Goal: Task Accomplishment & Management: Use online tool/utility

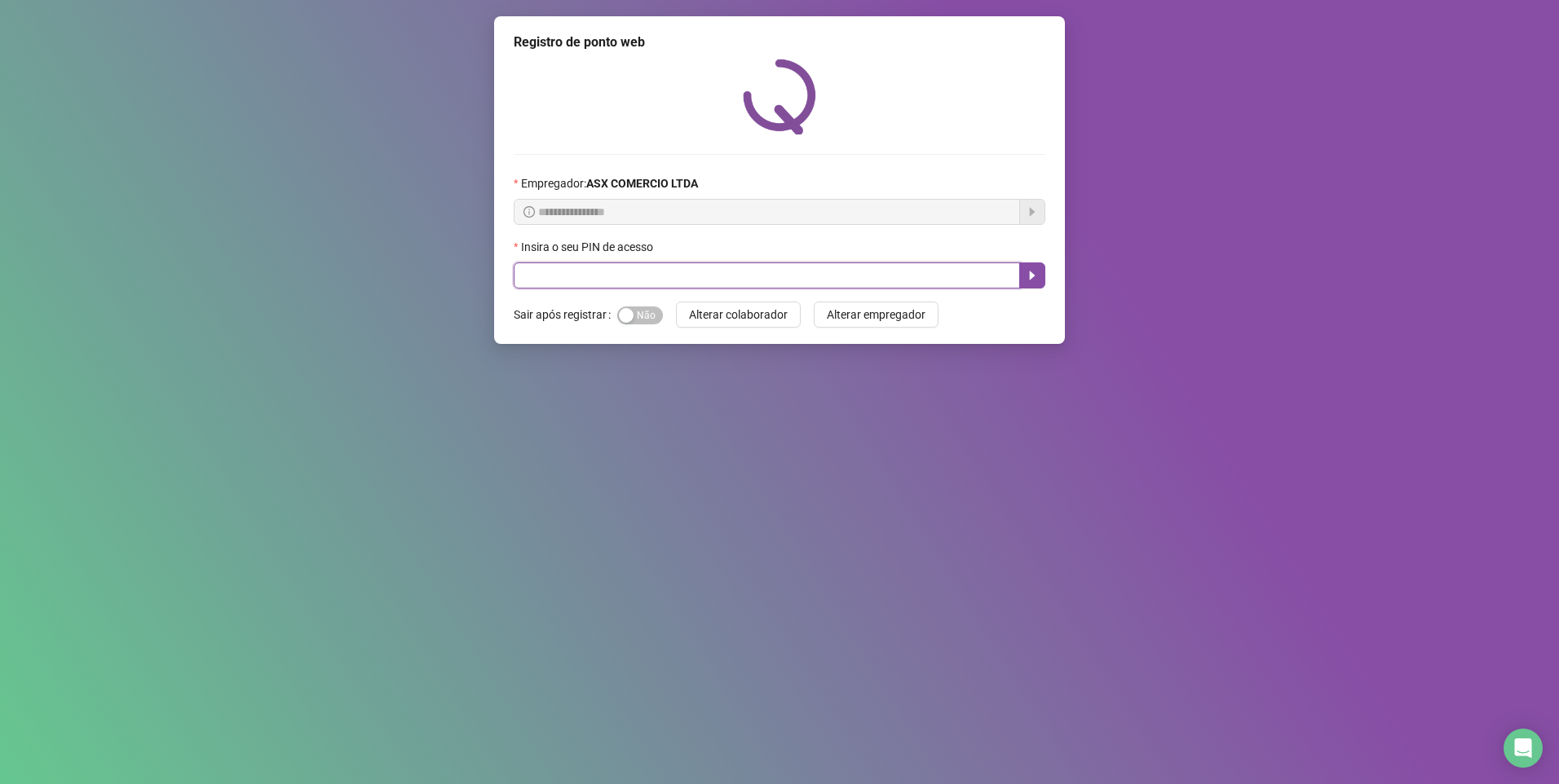
click at [547, 280] on input "text" at bounding box center [767, 275] width 506 height 26
type input "*****"
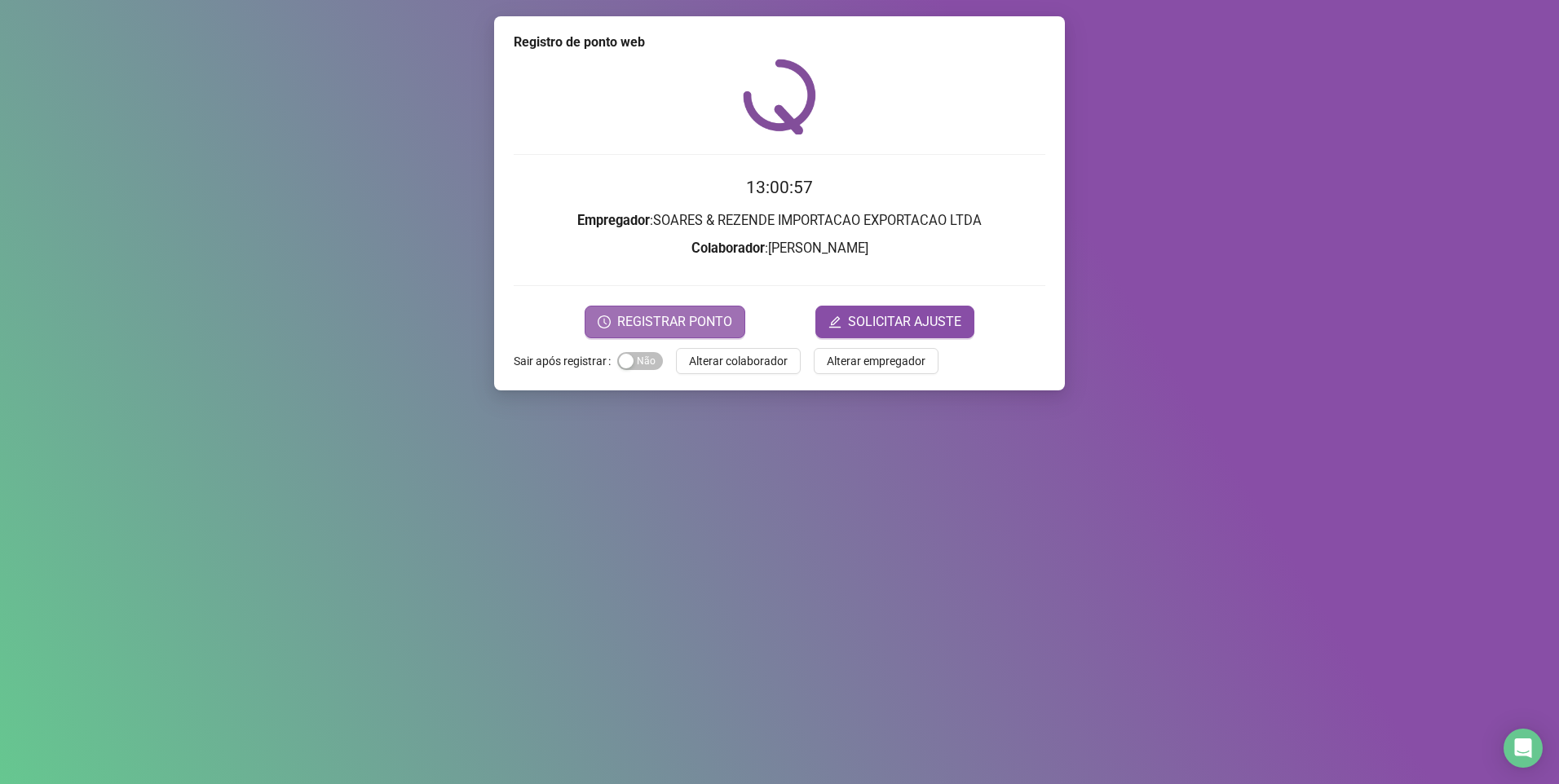
click at [679, 319] on span "REGISTRAR PONTO" at bounding box center [674, 322] width 115 height 20
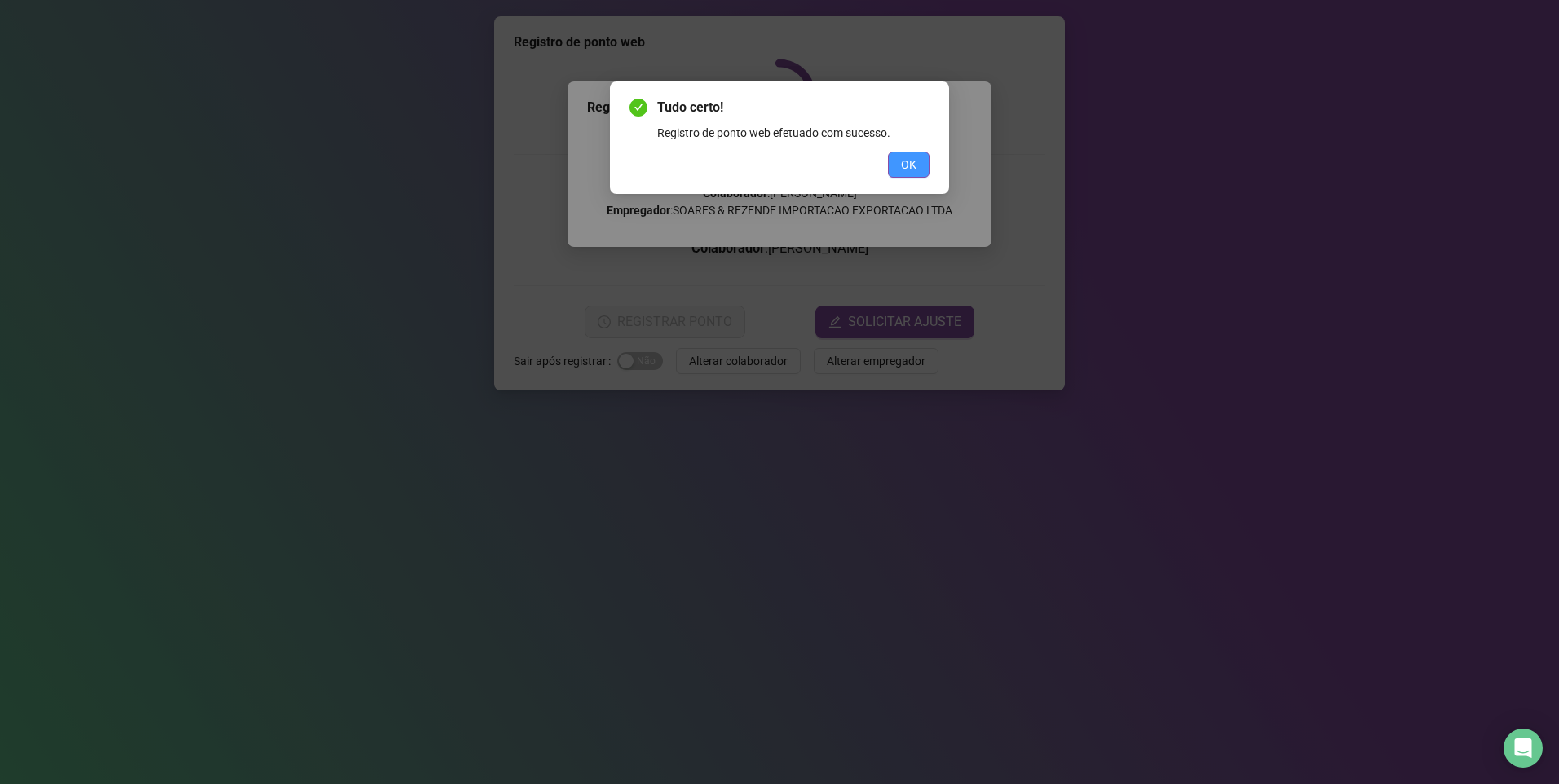
click at [902, 159] on span "OK" at bounding box center [909, 165] width 15 height 18
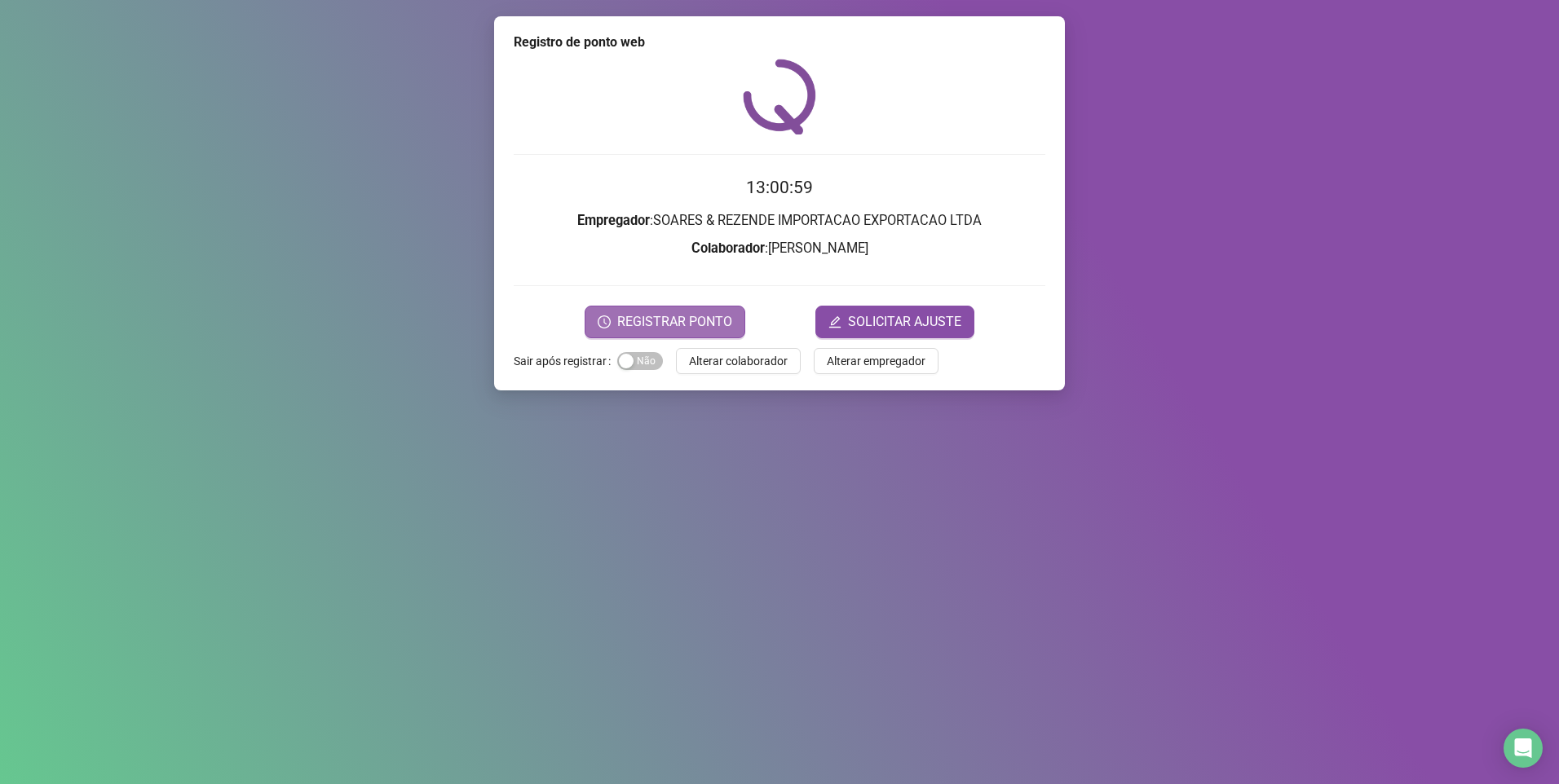
click at [666, 321] on span "REGISTRAR PONTO" at bounding box center [674, 322] width 115 height 20
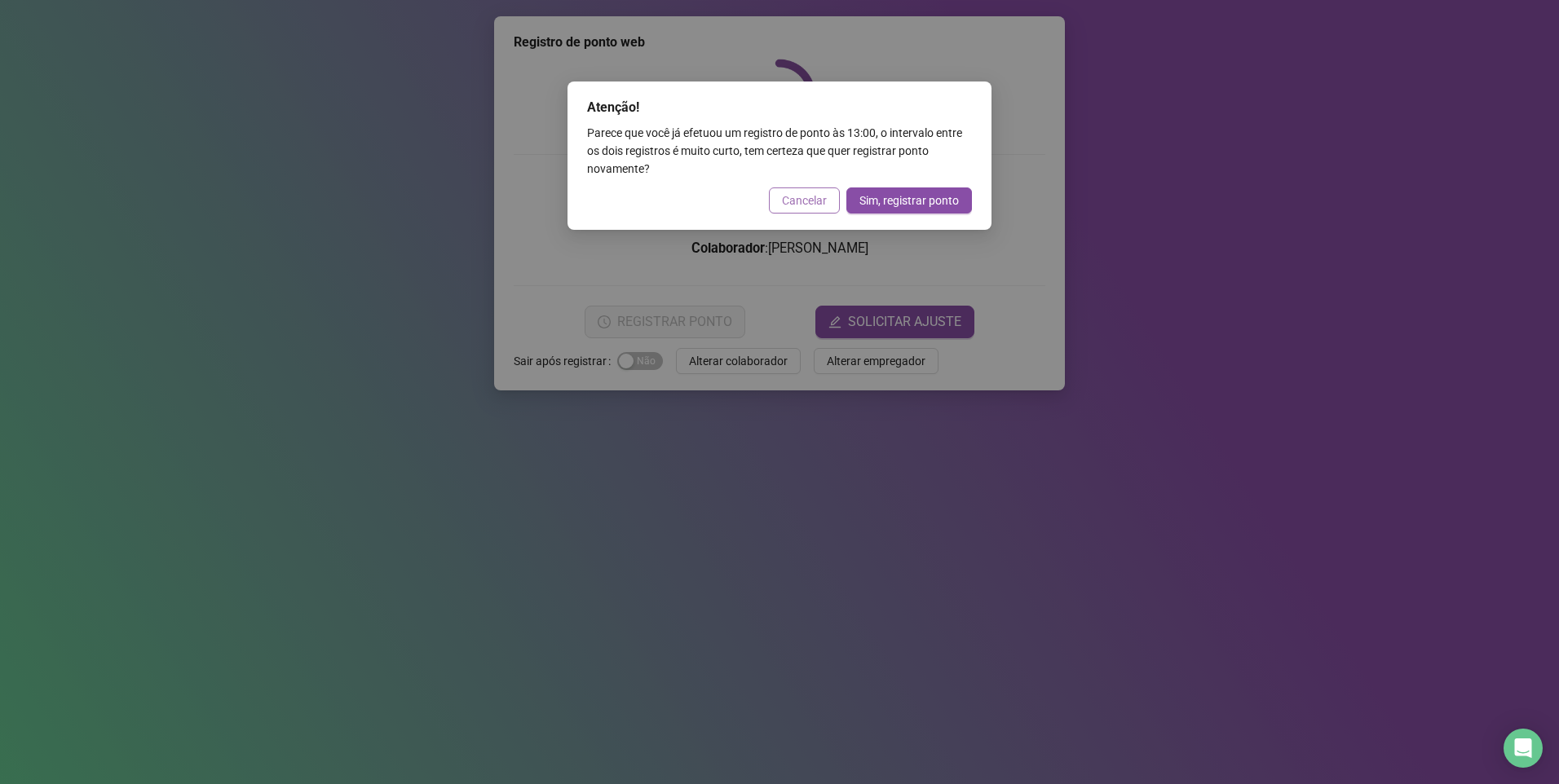
click at [798, 196] on span "Cancelar" at bounding box center [804, 200] width 45 height 18
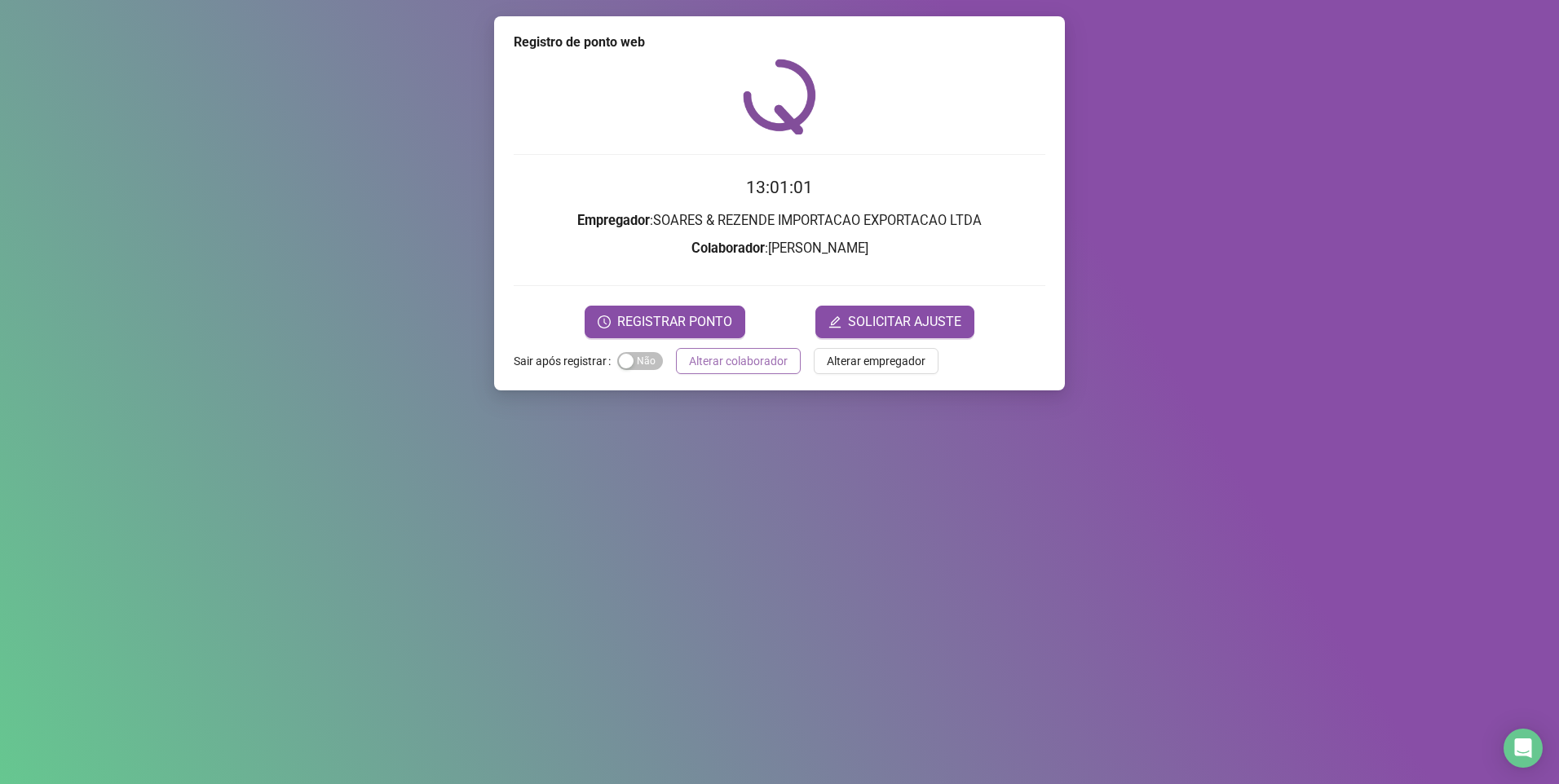
click at [716, 365] on span "Alterar colaborador" at bounding box center [738, 361] width 99 height 18
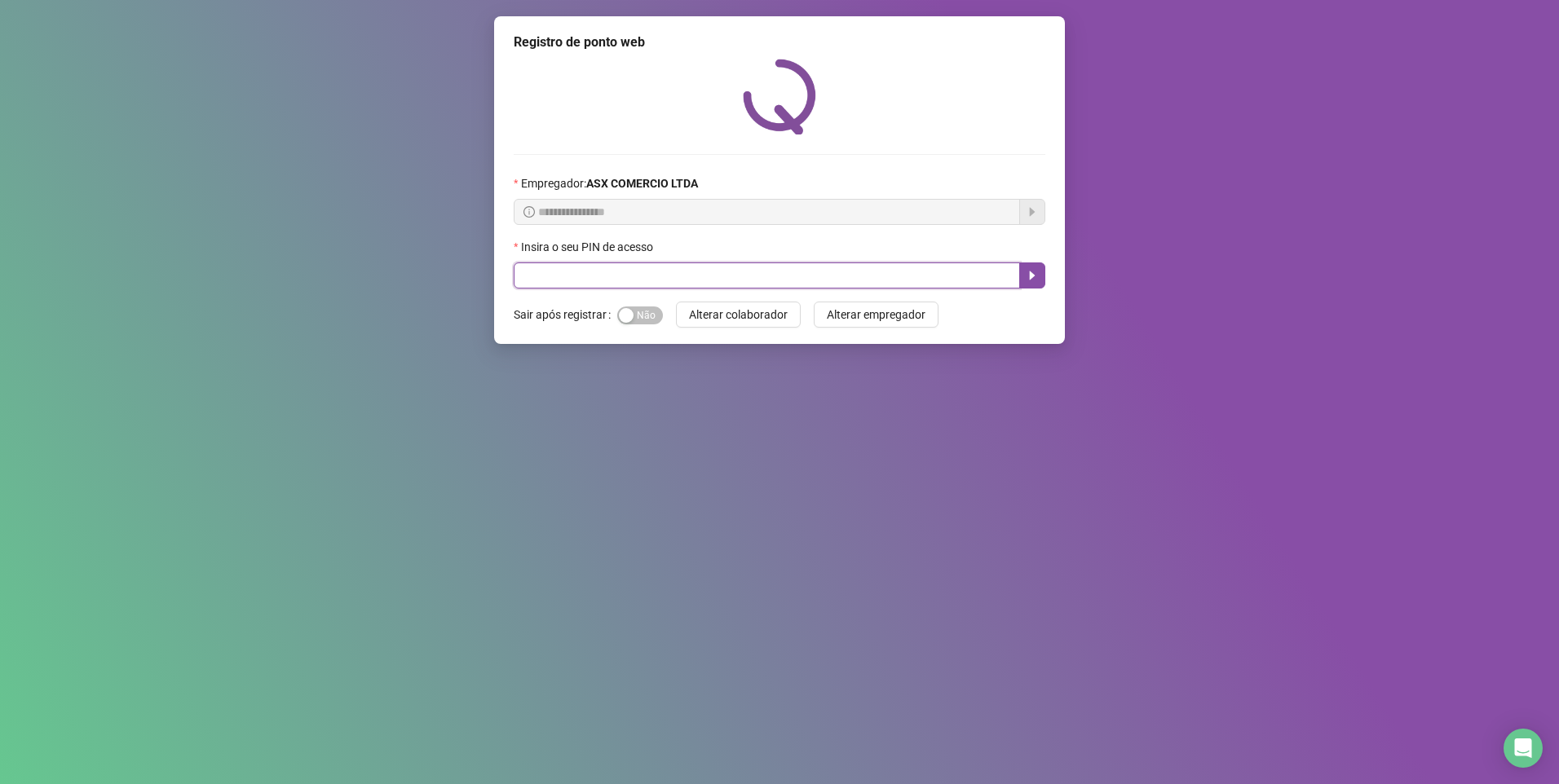
click at [651, 268] on input "text" at bounding box center [767, 275] width 506 height 26
type input "*****"
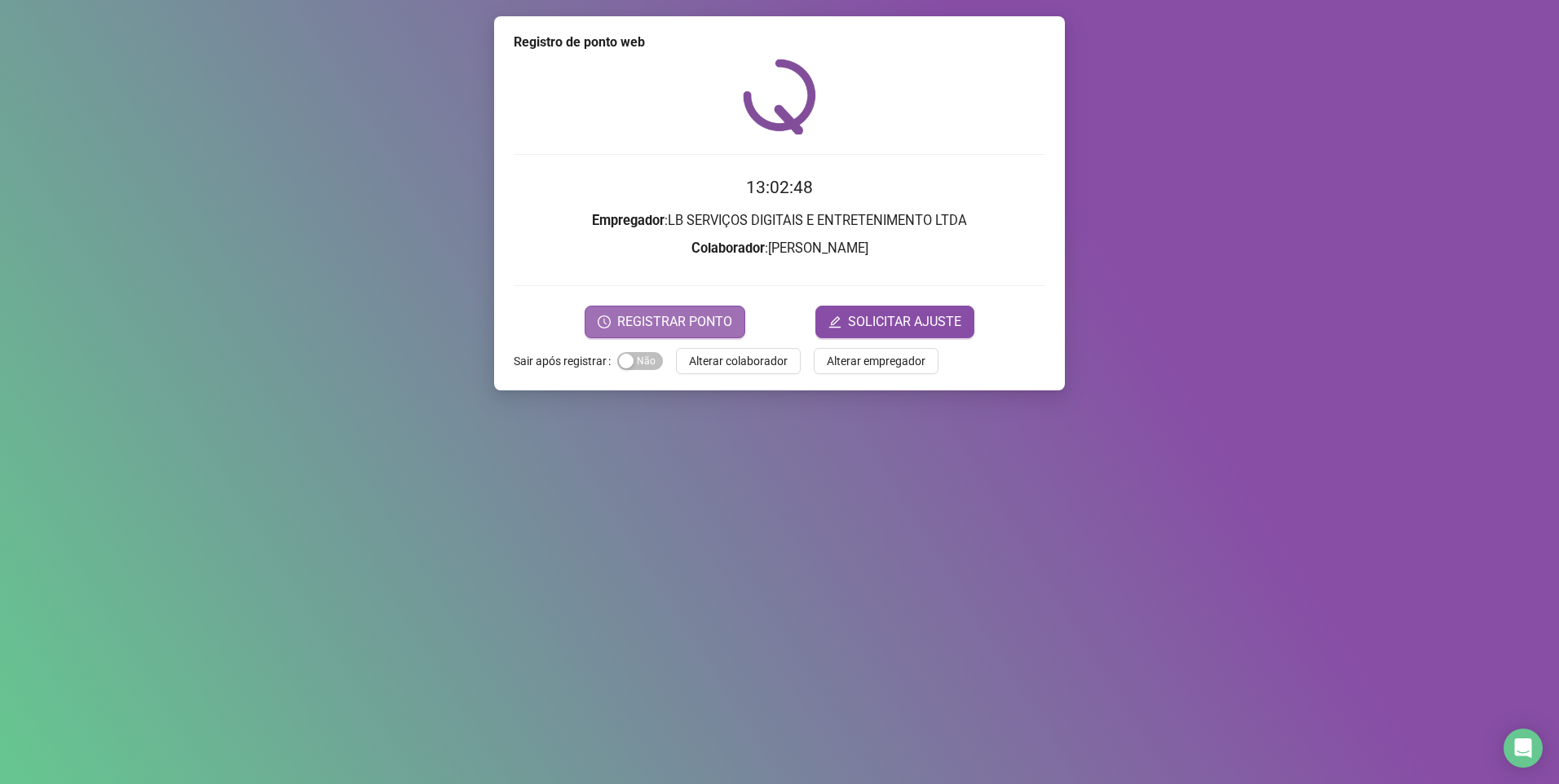
click at [702, 326] on span "REGISTRAR PONTO" at bounding box center [674, 322] width 115 height 20
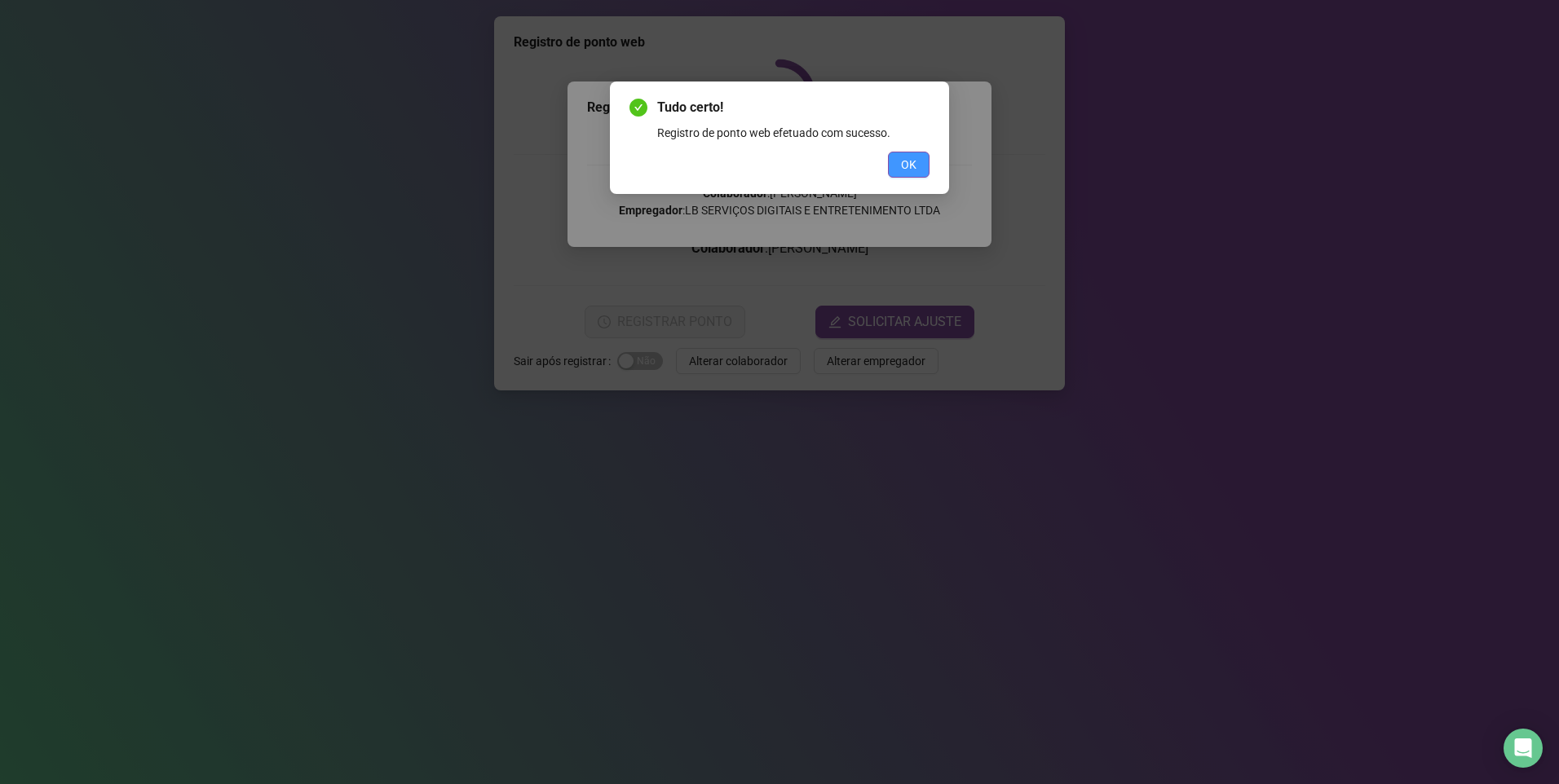
click at [915, 161] on span "OK" at bounding box center [909, 165] width 15 height 18
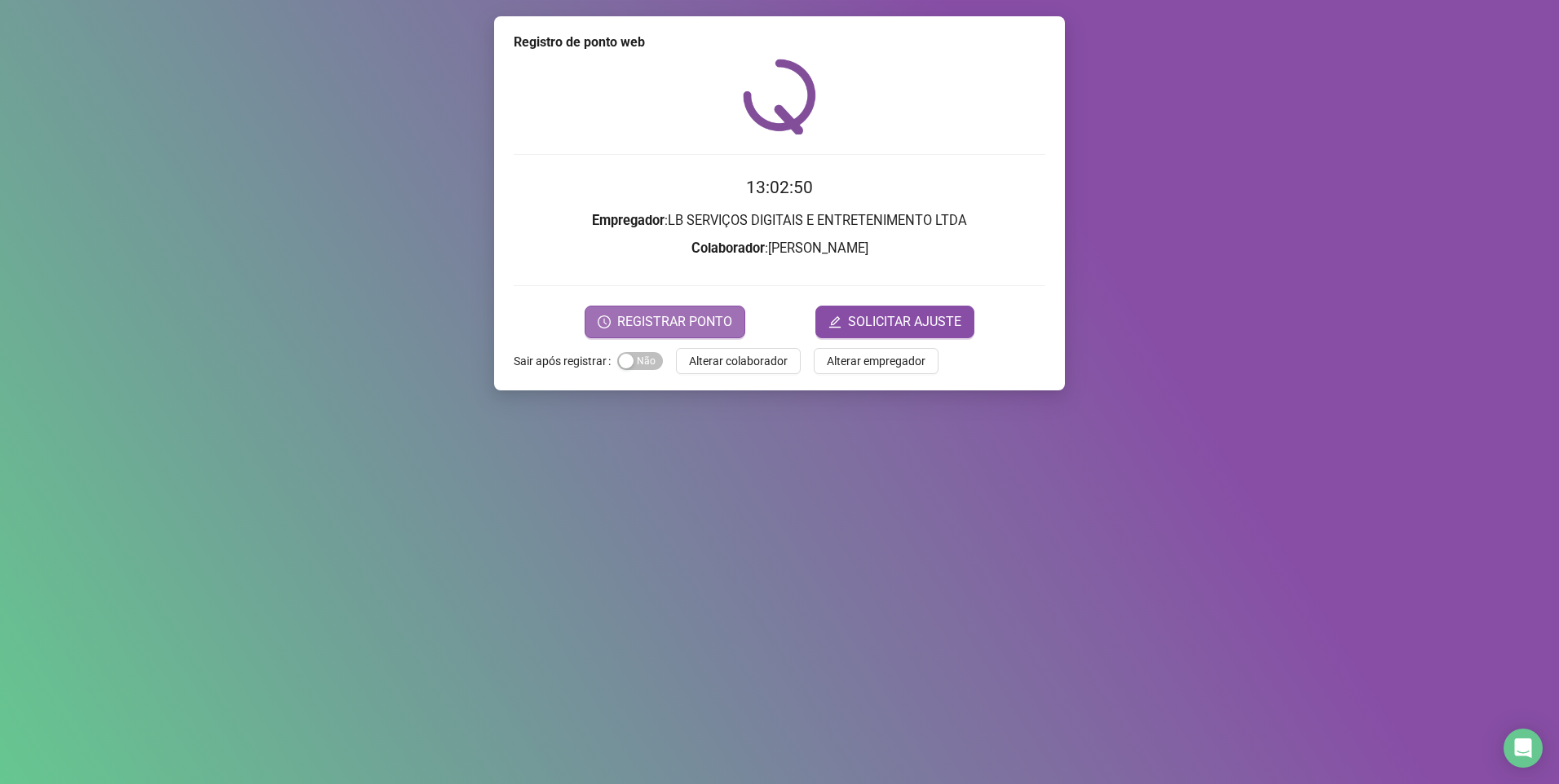
click at [678, 326] on span "REGISTRAR PONTO" at bounding box center [674, 322] width 115 height 20
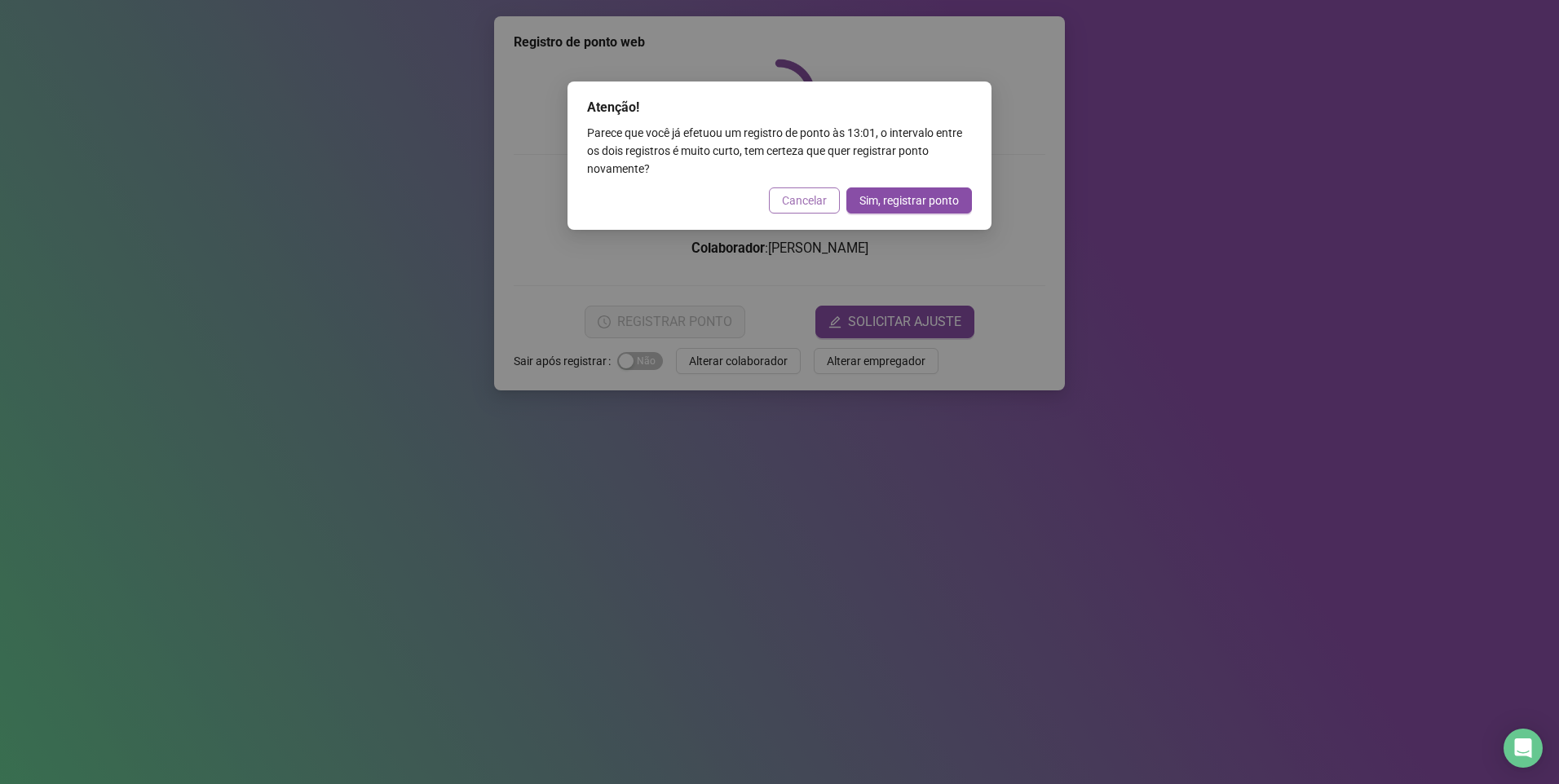
click at [811, 207] on span "Cancelar" at bounding box center [804, 200] width 45 height 18
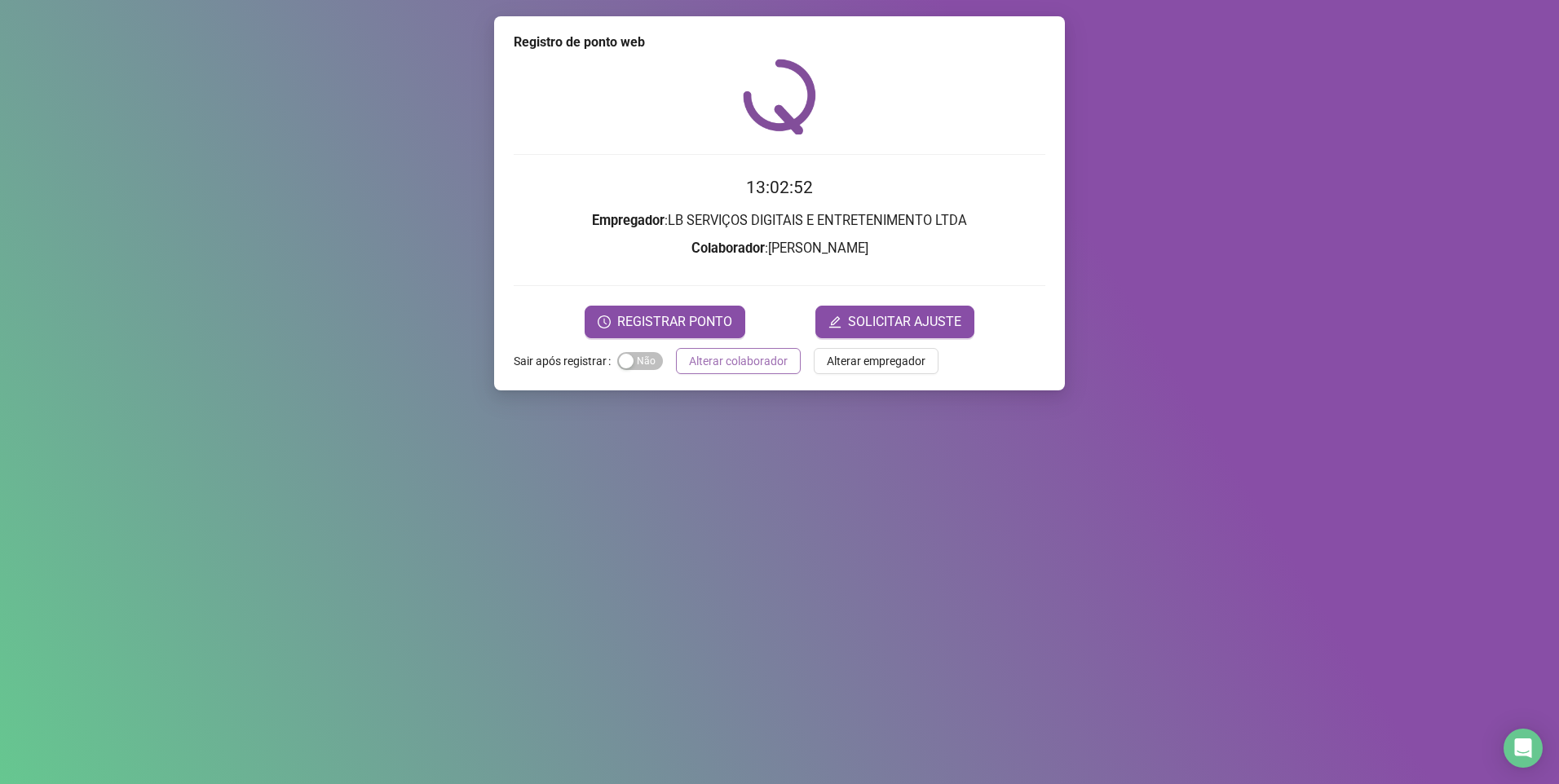
click at [722, 370] on span "Alterar colaborador" at bounding box center [738, 361] width 99 height 18
